Goal: Find specific page/section: Find specific page/section

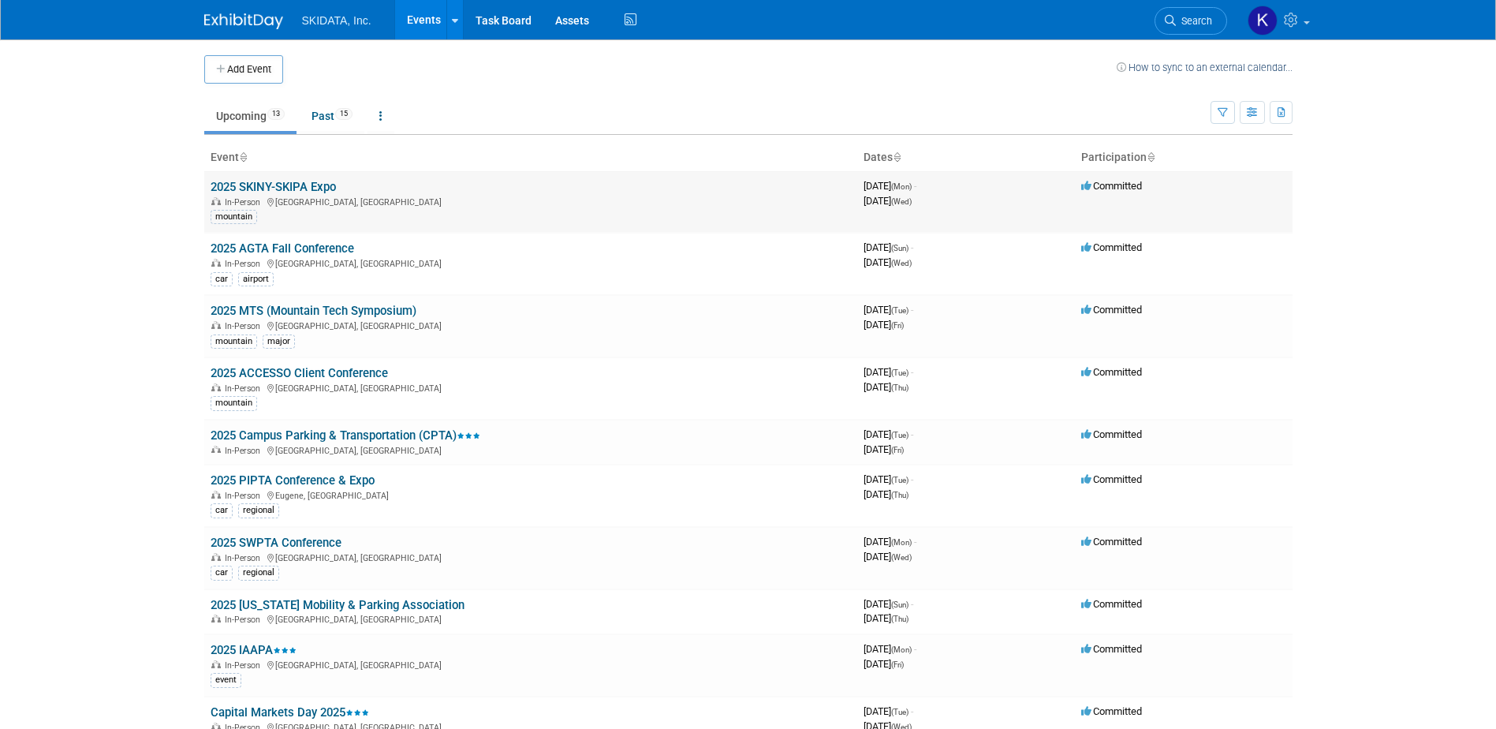
click at [291, 185] on link "2025 SKINY-SKIPA Expo" at bounding box center [273, 187] width 125 height 14
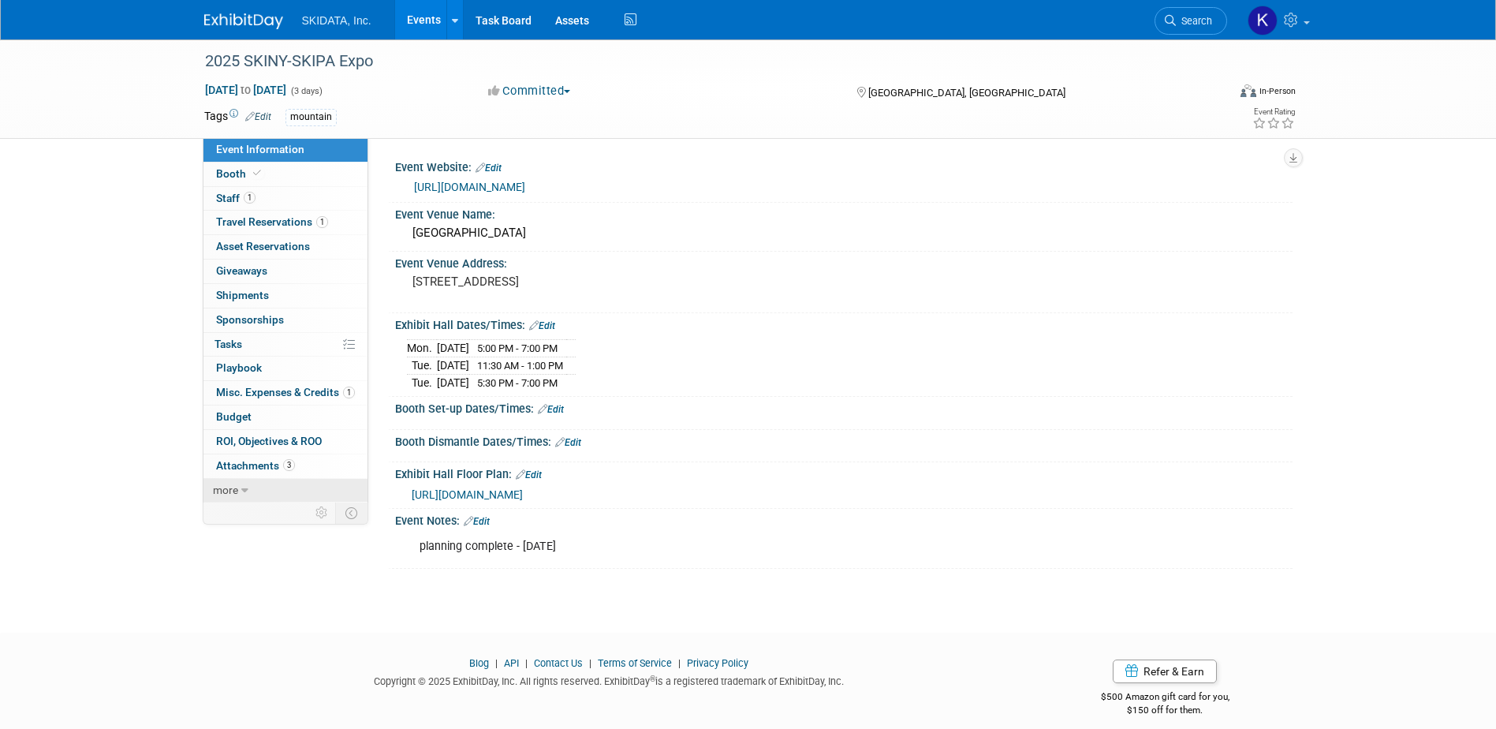
click at [227, 491] on span "more" at bounding box center [225, 490] width 25 height 13
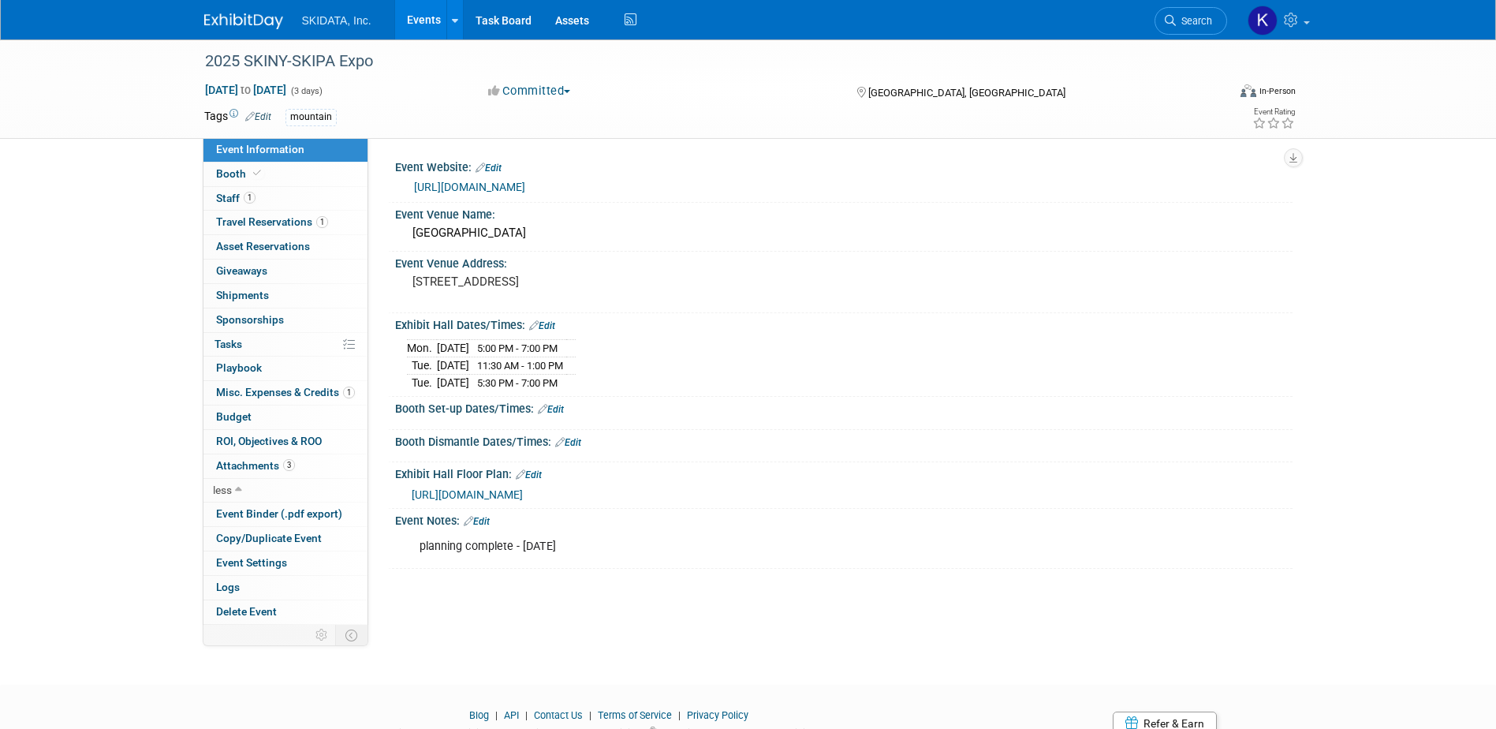
click at [135, 222] on div "2025 SKINY-SKIPA Expo [DATE] to [DATE] (3 days) [DATE] to [DATE] Committed Comm…" at bounding box center [748, 347] width 1496 height 617
click at [264, 117] on link "Edit" at bounding box center [258, 116] width 26 height 11
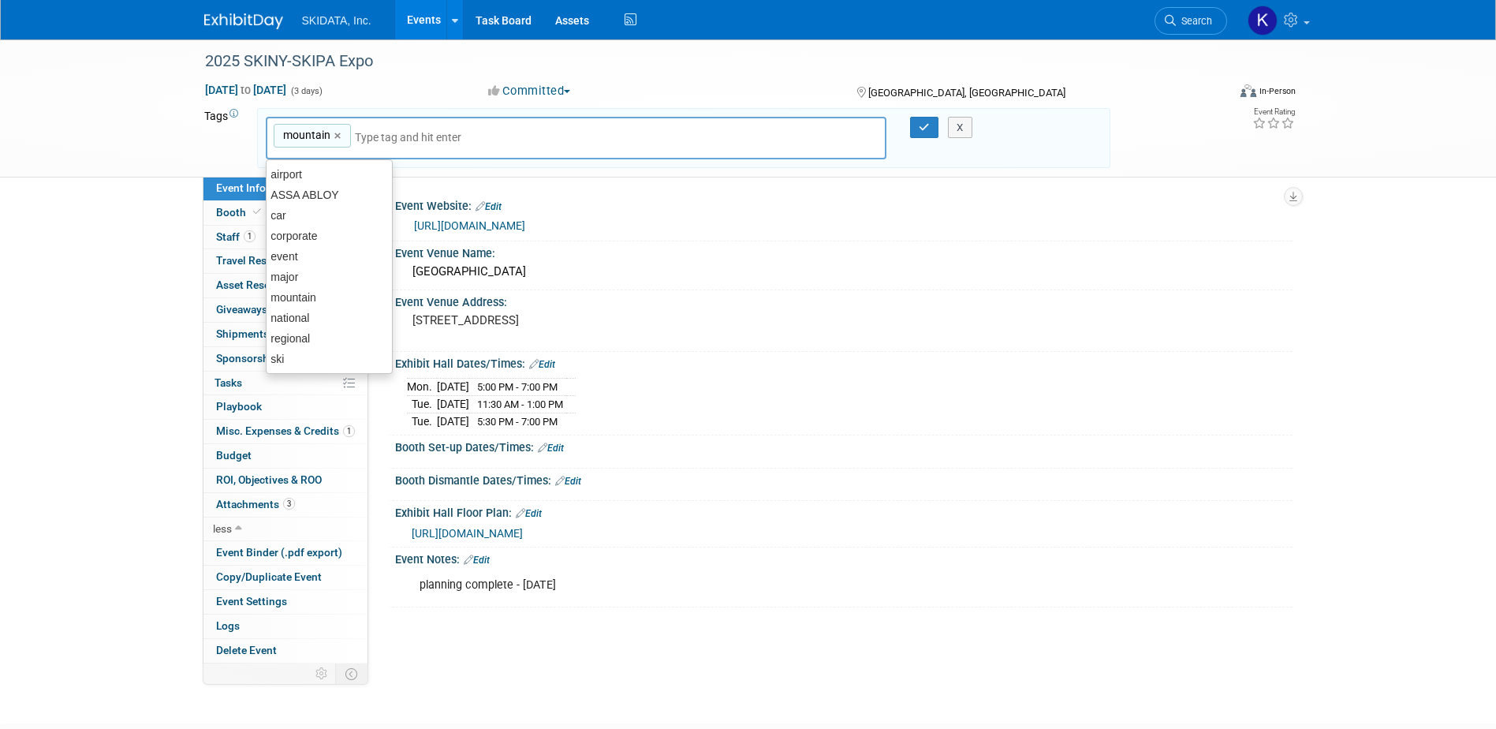
click at [984, 234] on div "[URL][DOMAIN_NAME]" at bounding box center [844, 225] width 898 height 24
